Goal: Navigation & Orientation: Go to known website

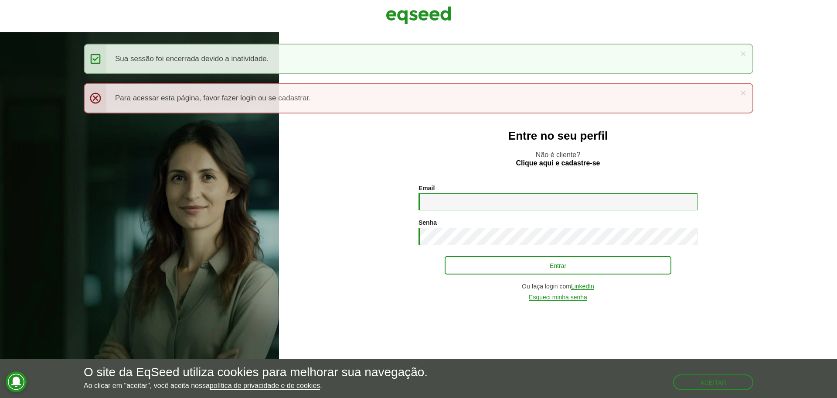
type input "**********"
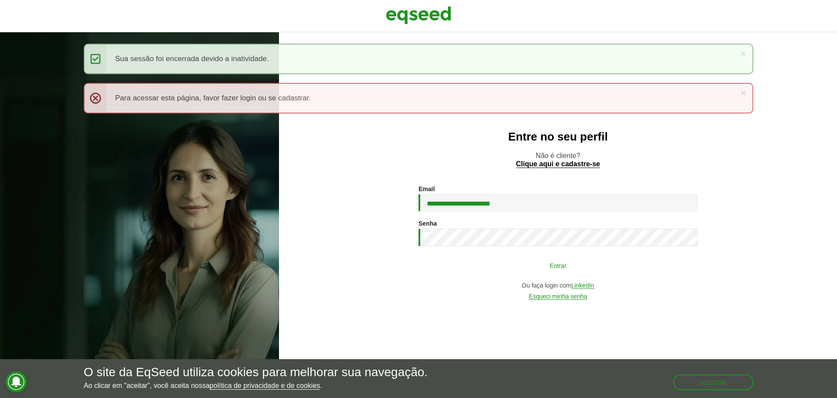
click at [480, 259] on button "Entrar" at bounding box center [558, 265] width 227 height 17
